Goal: Task Accomplishment & Management: Manage account settings

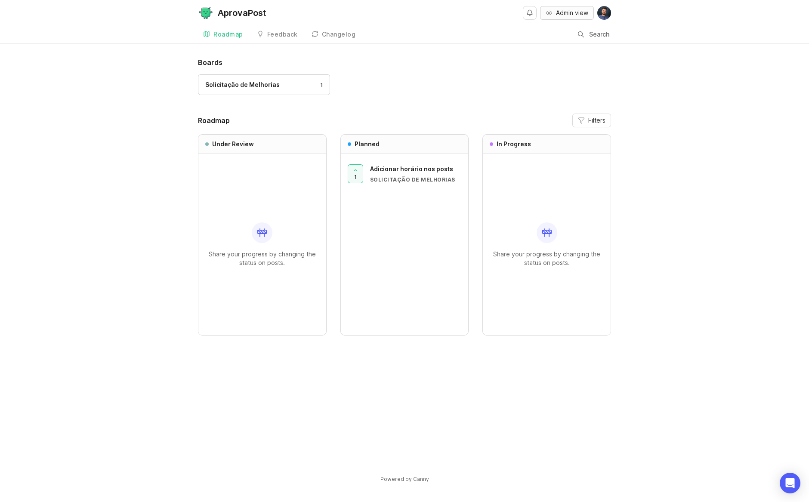
click at [575, 18] on button "Admin view" at bounding box center [567, 13] width 54 height 14
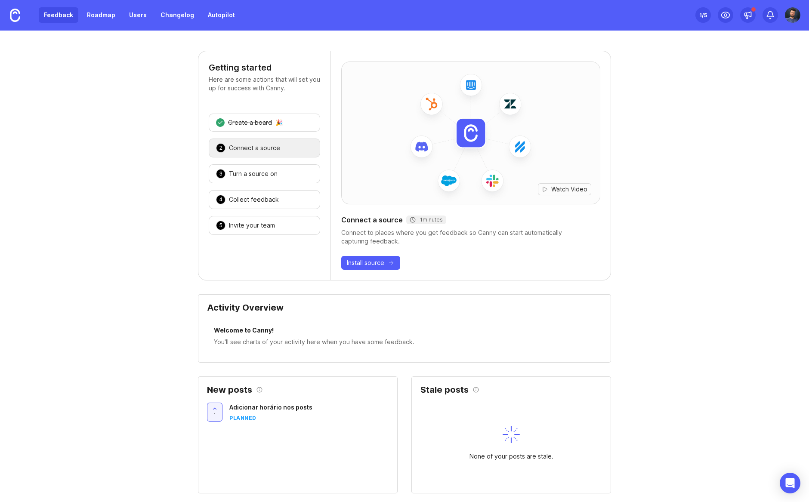
click at [75, 16] on link "Feedback" at bounding box center [59, 14] width 40 height 15
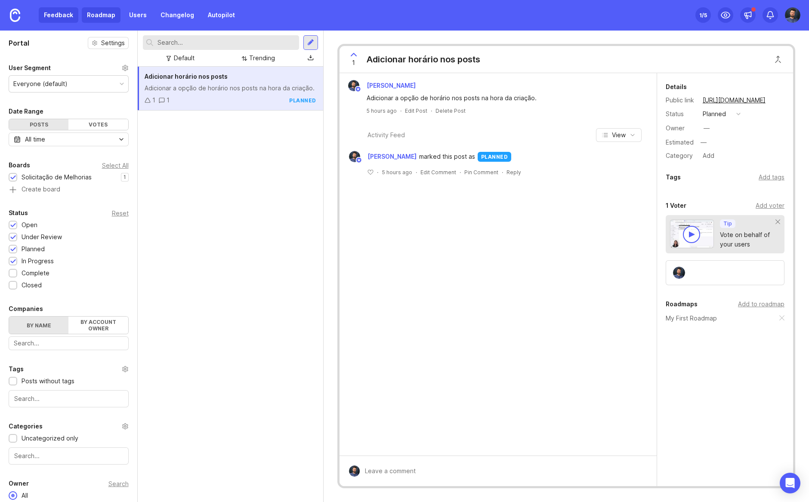
click at [107, 12] on link "Roadmap" at bounding box center [101, 14] width 39 height 15
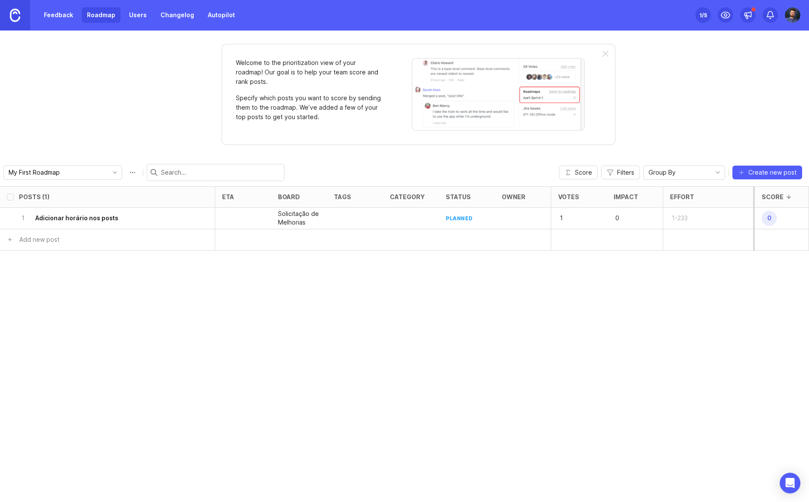
click at [21, 17] on link at bounding box center [15, 15] width 30 height 30
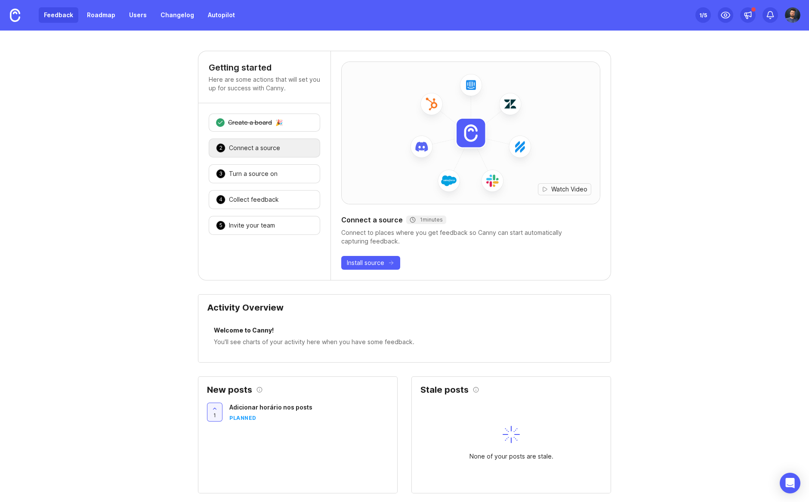
click at [69, 12] on link "Feedback" at bounding box center [59, 14] width 40 height 15
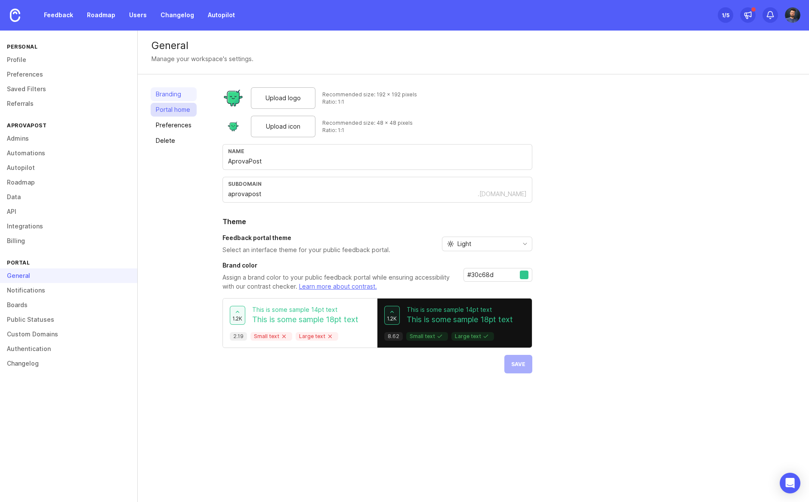
click at [167, 113] on link "Portal home" at bounding box center [174, 110] width 46 height 14
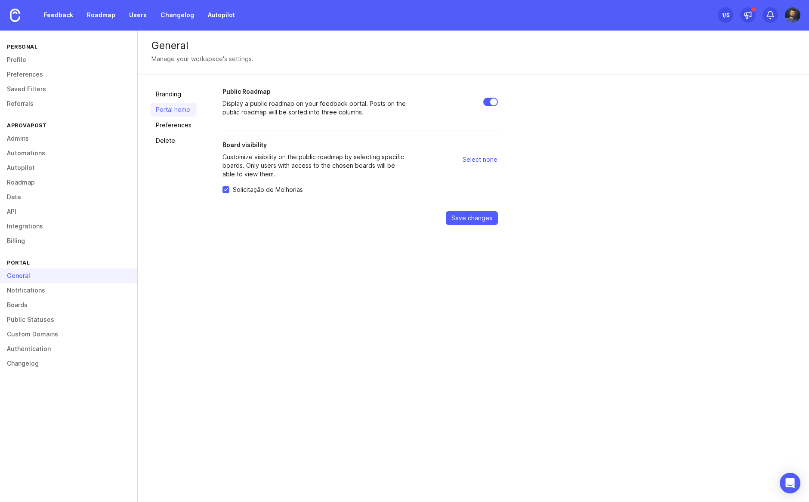
click at [468, 160] on span "Select none" at bounding box center [480, 159] width 35 height 9
checkbox input "false"
click at [19, 301] on link "Boards" at bounding box center [68, 305] width 137 height 15
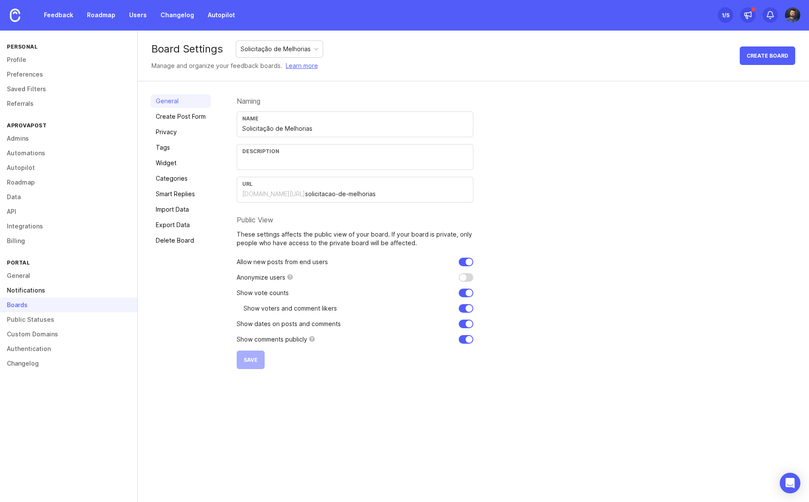
click at [20, 285] on link "Notifications" at bounding box center [68, 290] width 137 height 15
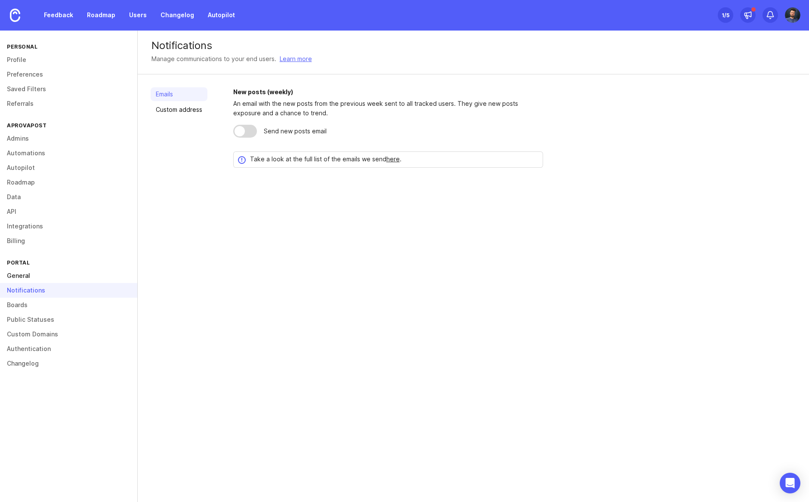
click at [18, 279] on link "General" at bounding box center [68, 276] width 137 height 15
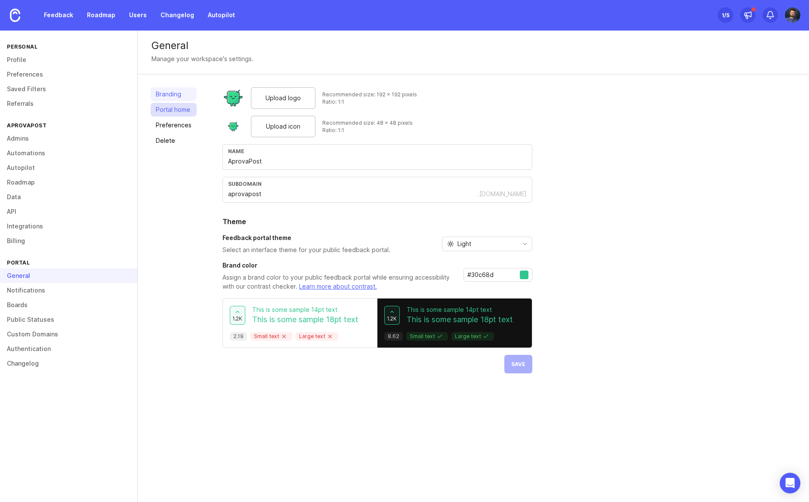
click at [158, 113] on link "Portal home" at bounding box center [174, 110] width 46 height 14
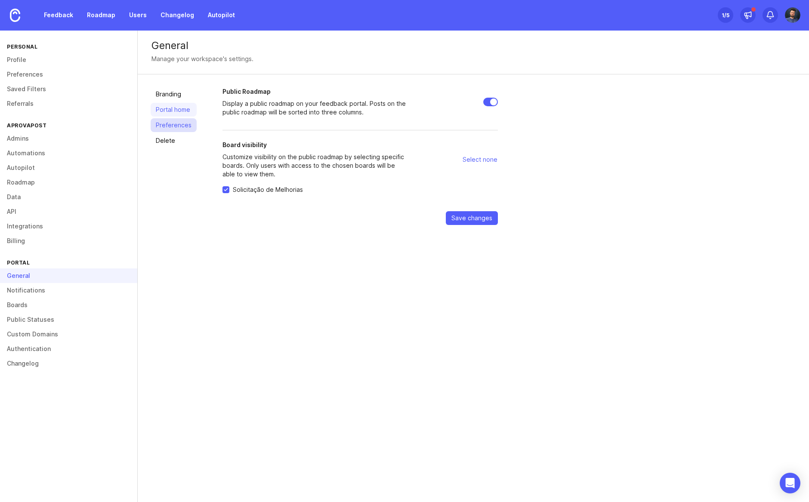
click at [162, 123] on link "Preferences" at bounding box center [174, 125] width 46 height 14
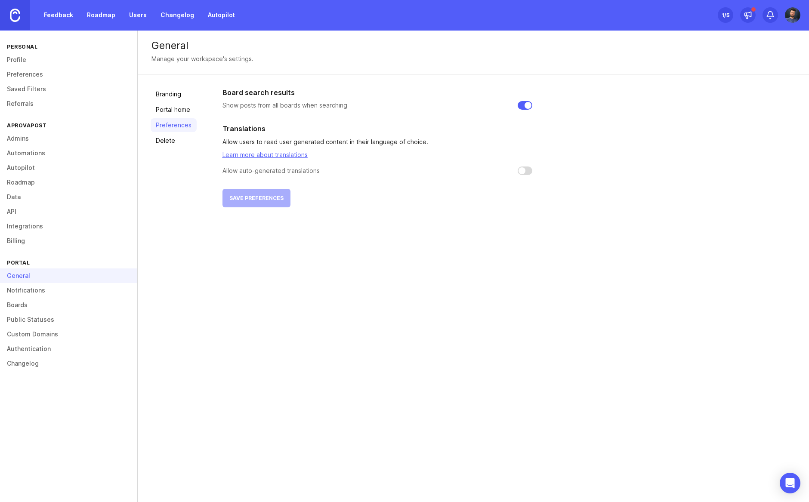
click at [8, 15] on link at bounding box center [15, 15] width 30 height 30
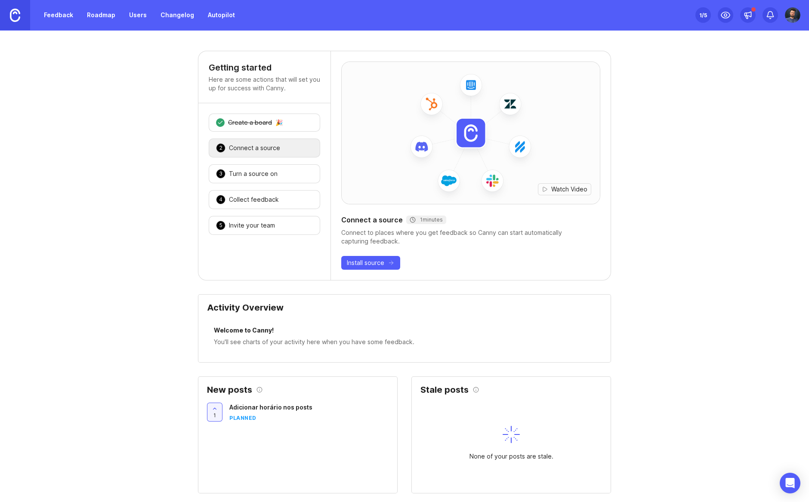
click at [7, 23] on link at bounding box center [15, 15] width 30 height 30
